Goal: Task Accomplishment & Management: Complete application form

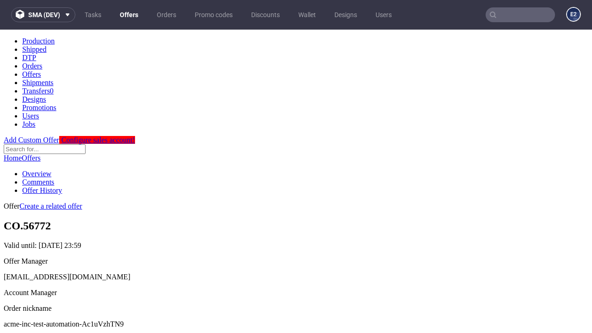
scroll to position [92, 0]
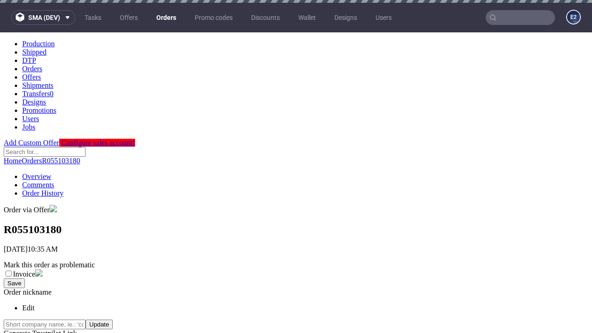
scroll to position [210, 0]
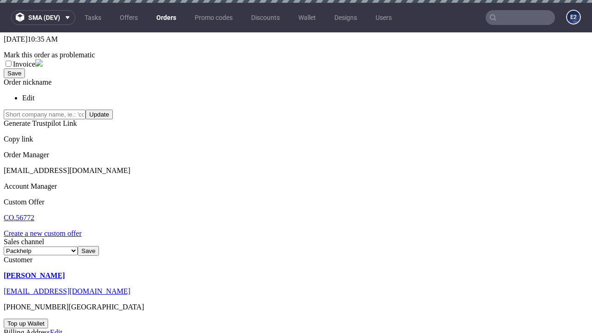
click at [47, 229] on link "Create a new custom offer" at bounding box center [43, 233] width 78 height 8
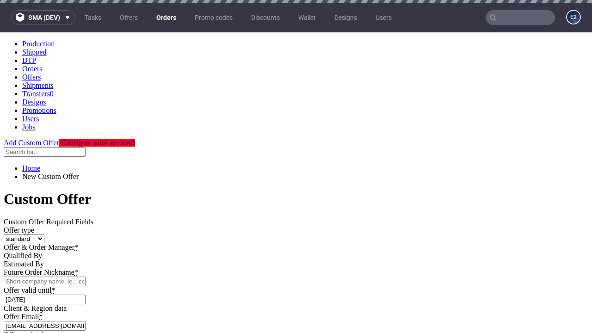
scroll to position [0, 0]
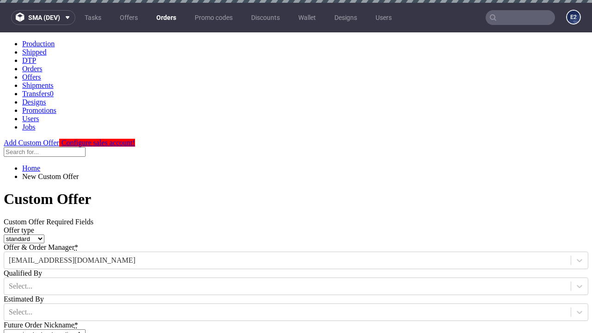
type input "acme-inc-test-automation-Ac1uVzhTN9"
type input "[DATE]"
type input "[EMAIL_ADDRESS][DOMAIN_NAME]"
select select "gb"
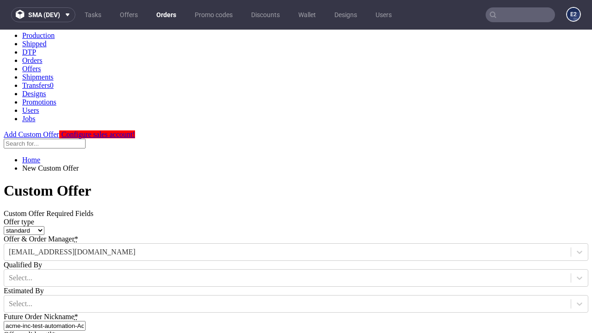
type input "[EMAIL_ADDRESS][DOMAIN_NAME]"
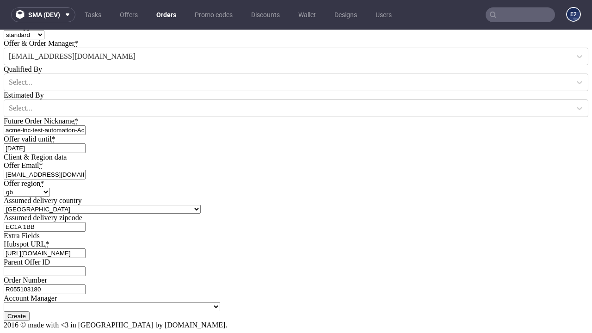
type input "[URL][DOMAIN_NAME]"
click at [30, 311] on input "Create" at bounding box center [17, 316] width 26 height 10
type input "Please wait..."
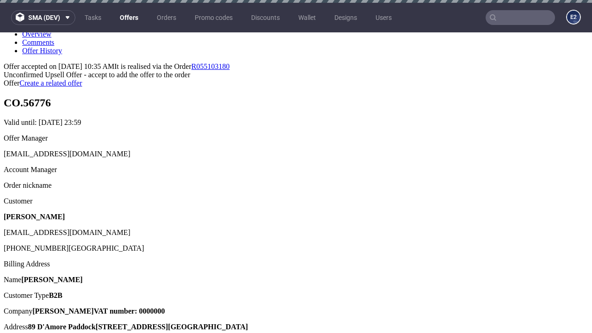
scroll to position [3, 0]
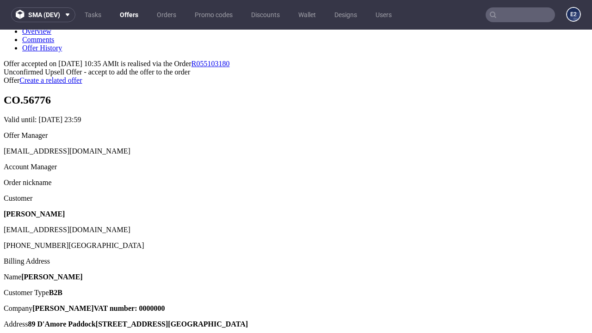
type input "In progress..."
